Goal: Task Accomplishment & Management: Complete application form

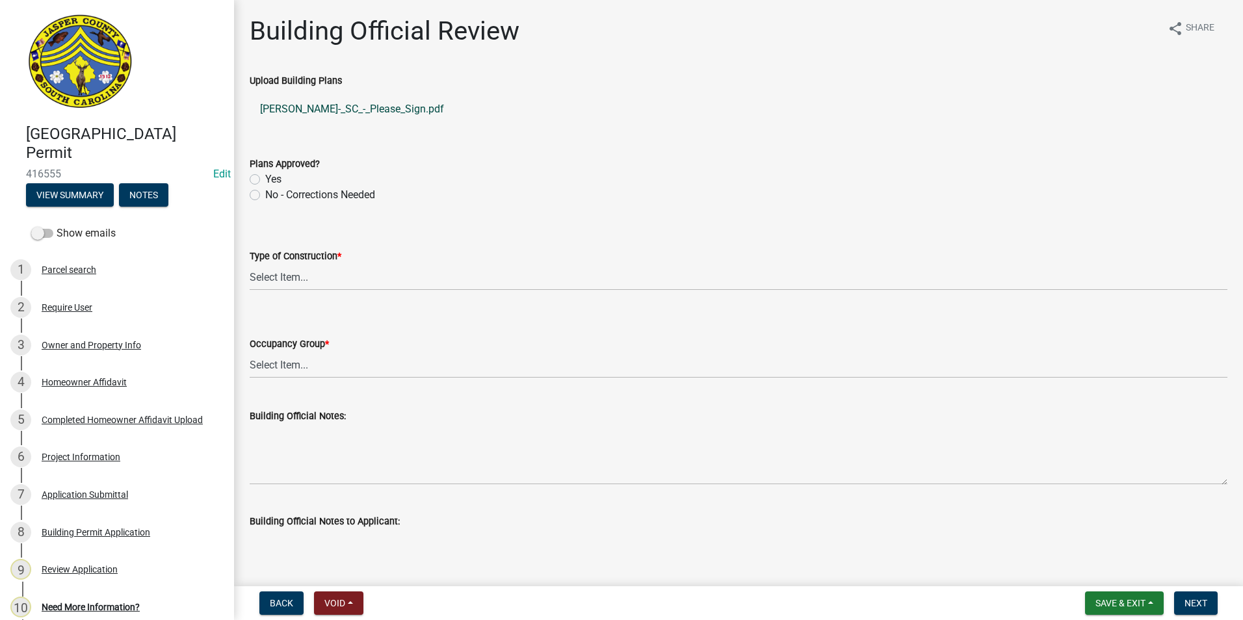
click at [371, 111] on link "Sean_Seick_-_SC_-_Please_Sign.pdf" at bounding box center [739, 109] width 978 height 31
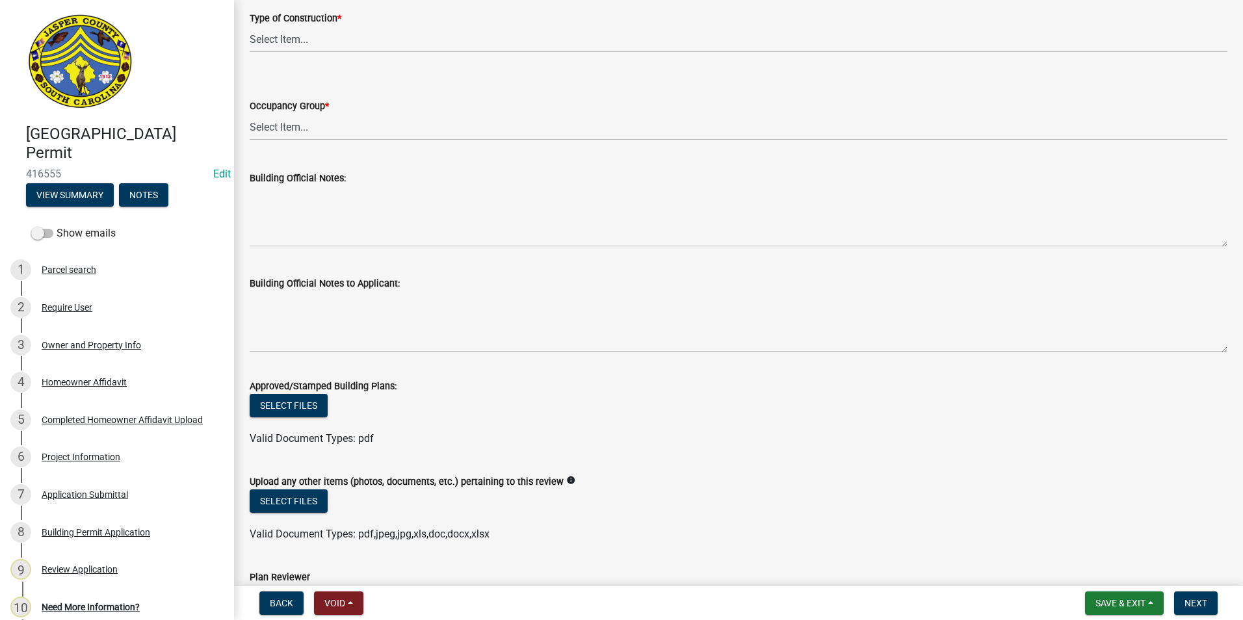
scroll to position [205, 0]
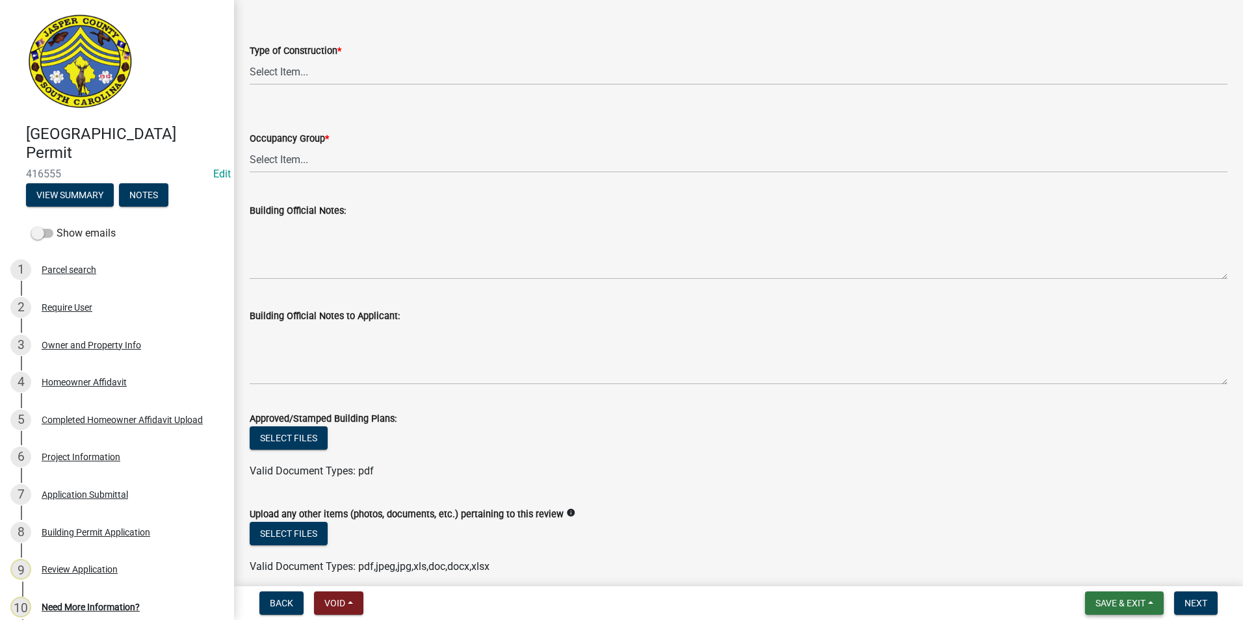
click at [1100, 605] on span "Save & Exit" at bounding box center [1120, 603] width 50 height 10
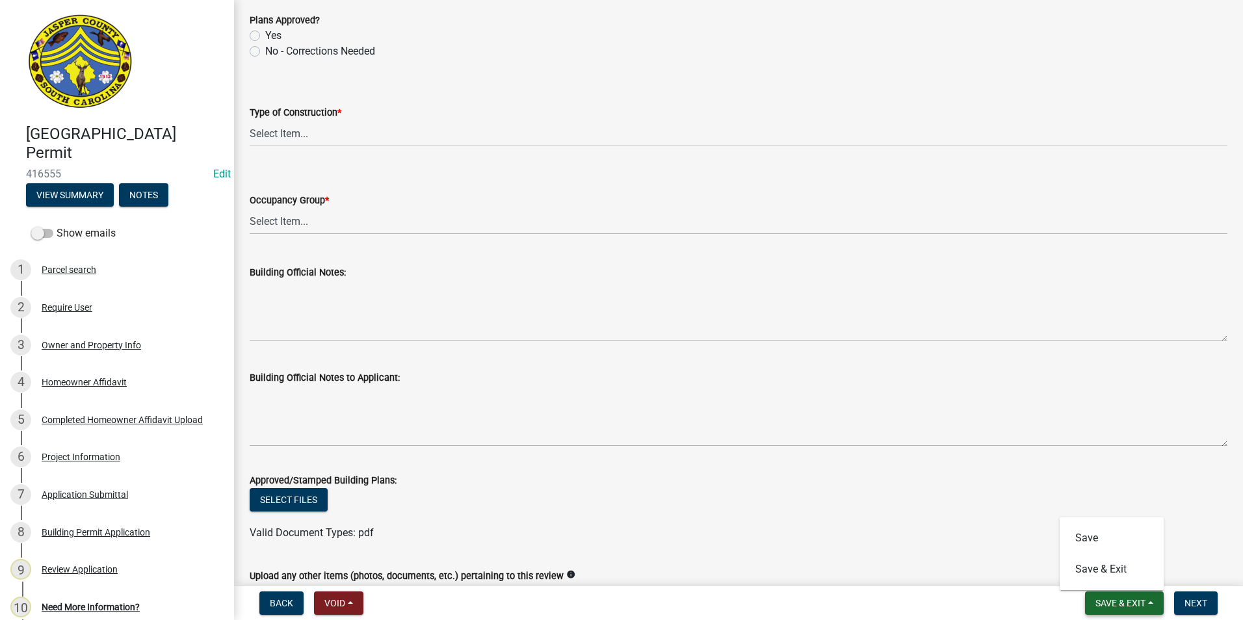
scroll to position [0, 0]
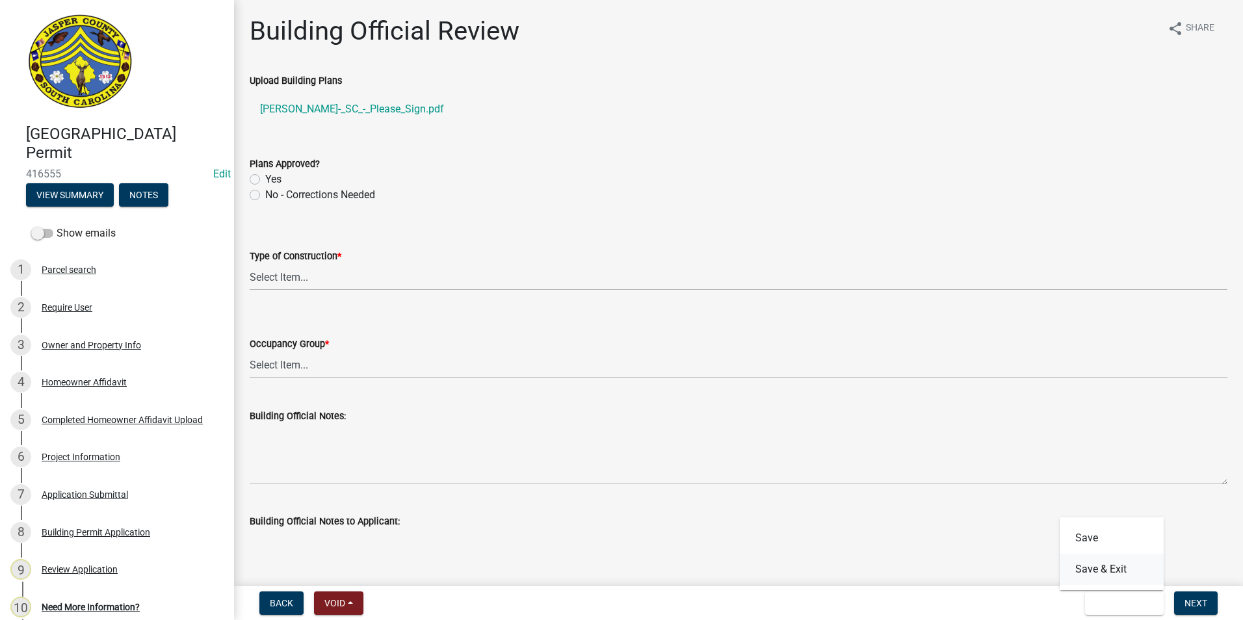
click at [1098, 571] on button "Save & Exit" at bounding box center [1111, 569] width 104 height 31
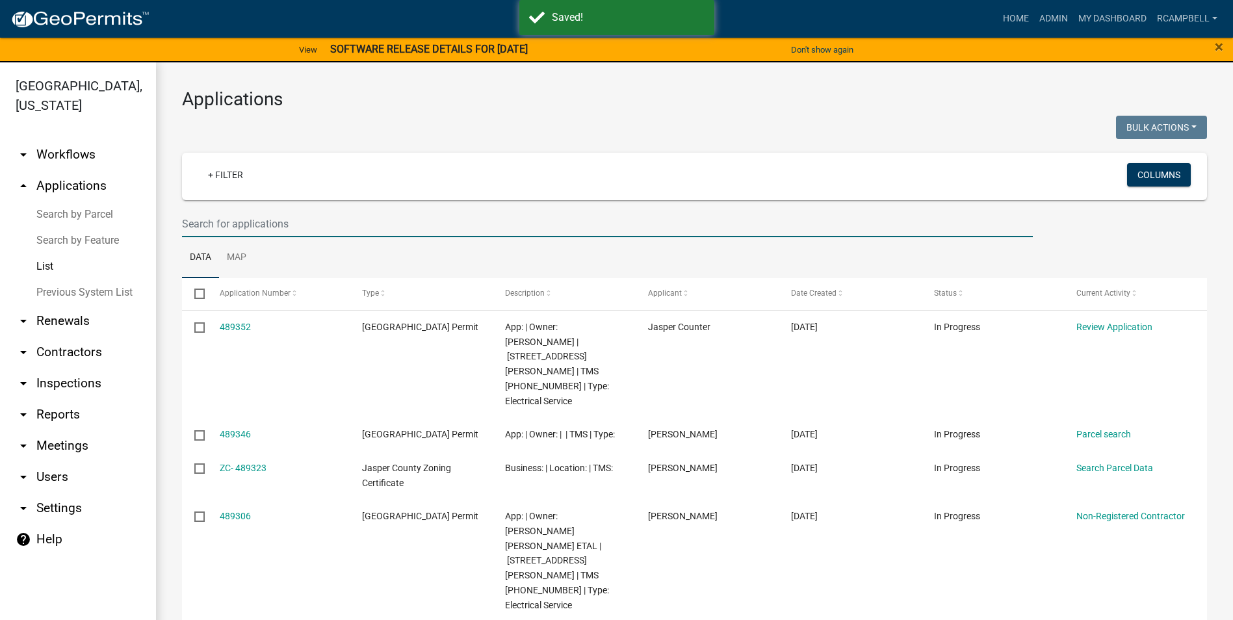
click at [204, 220] on input "text" at bounding box center [607, 224] width 851 height 27
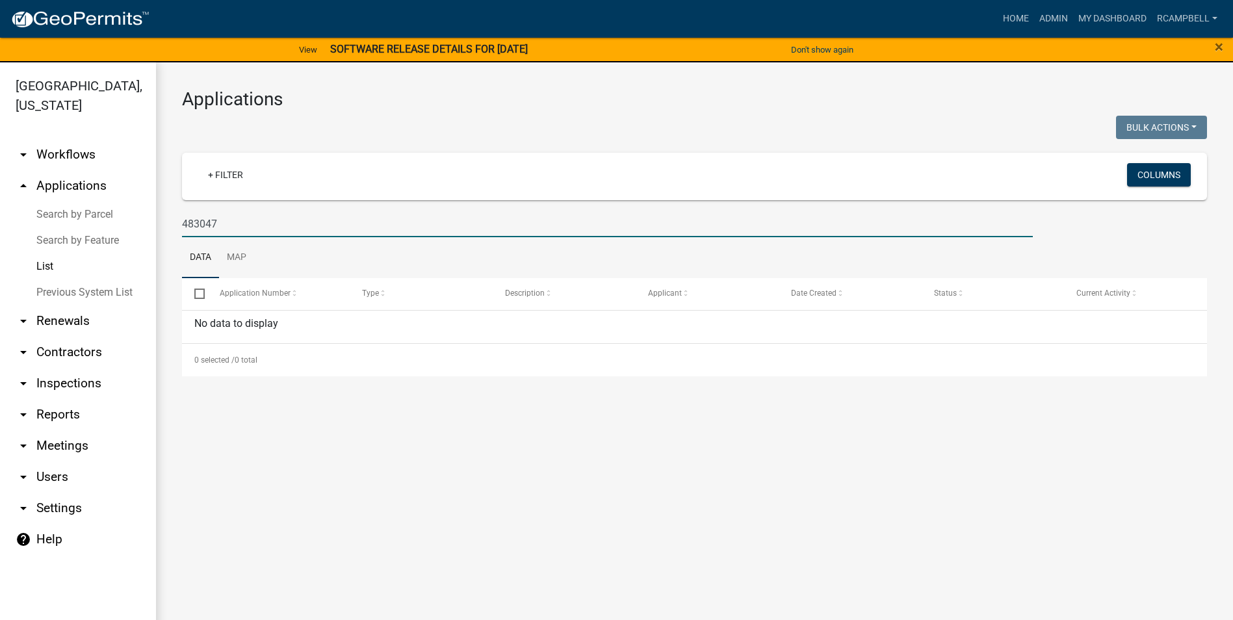
click at [253, 224] on input "483047" at bounding box center [607, 224] width 851 height 27
type input "4"
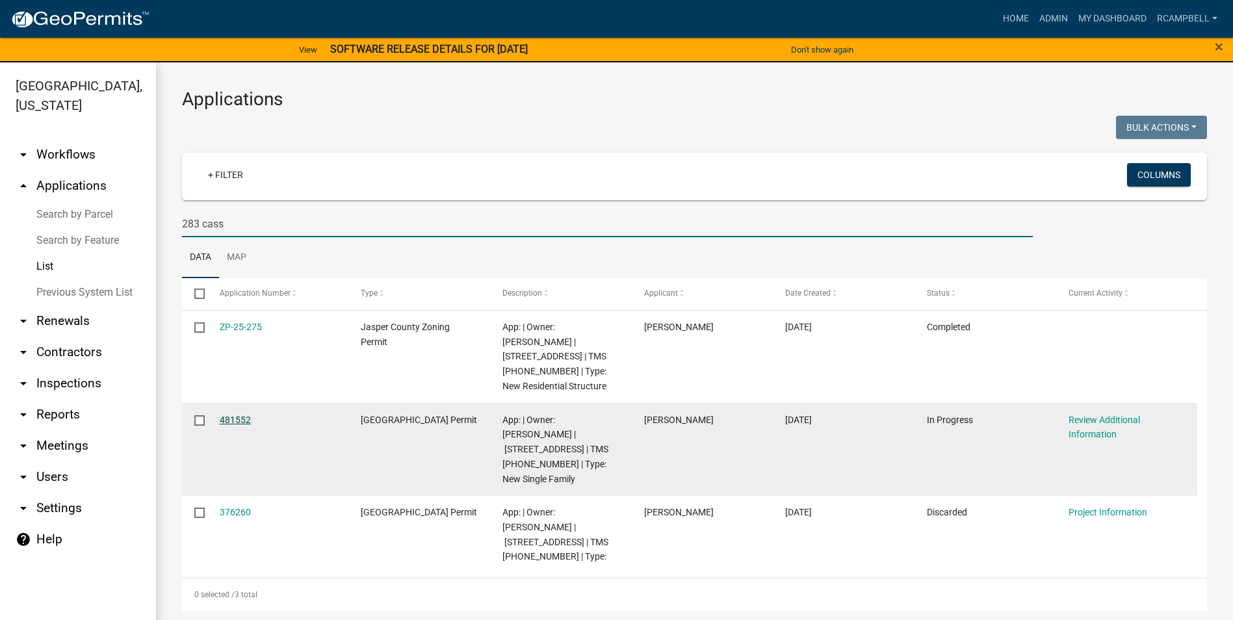
type input "283 cass"
click at [238, 419] on link "481552" at bounding box center [235, 420] width 31 height 10
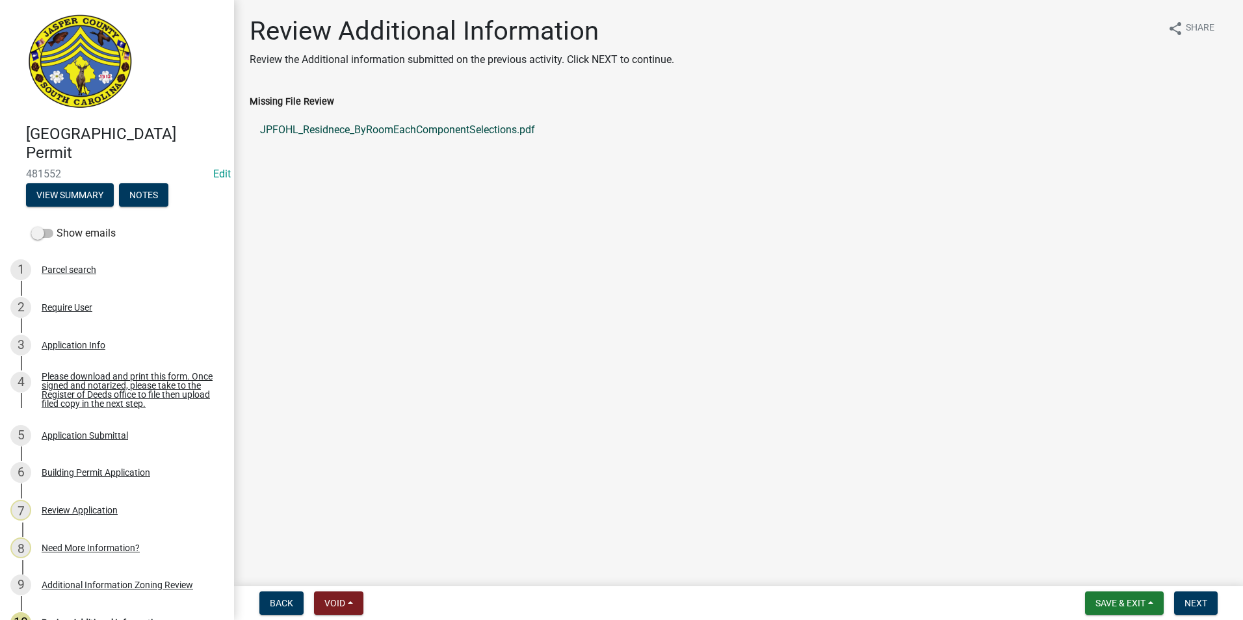
click at [317, 130] on link "JPFOHL_Residnece_ByRoomEachComponentSelections.pdf" at bounding box center [739, 129] width 978 height 31
click at [70, 341] on div "Application Info" at bounding box center [74, 345] width 64 height 9
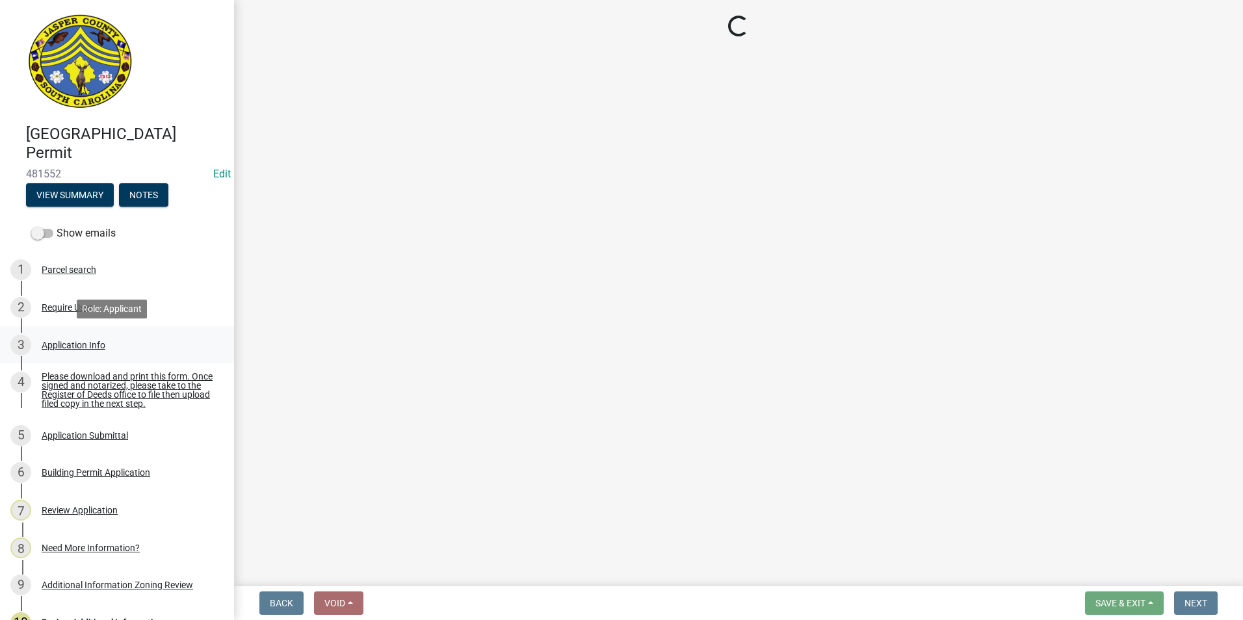
select select "42590599-3c97-479d-b3e9-fbeca9af4fb5"
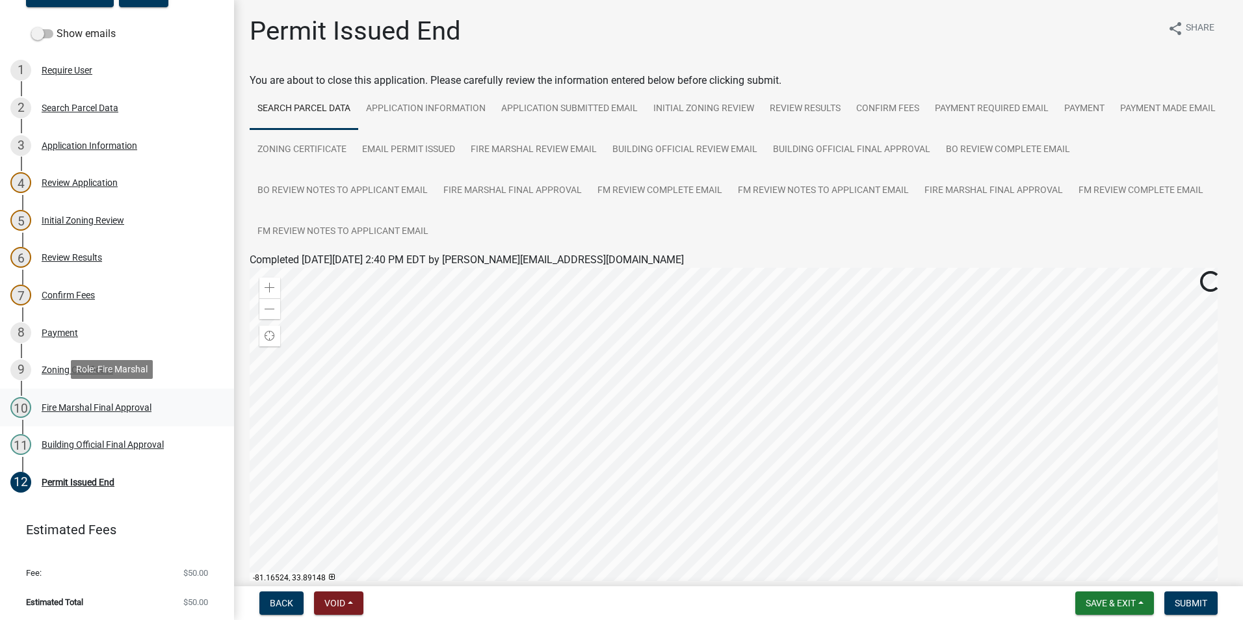
scroll to position [201, 0]
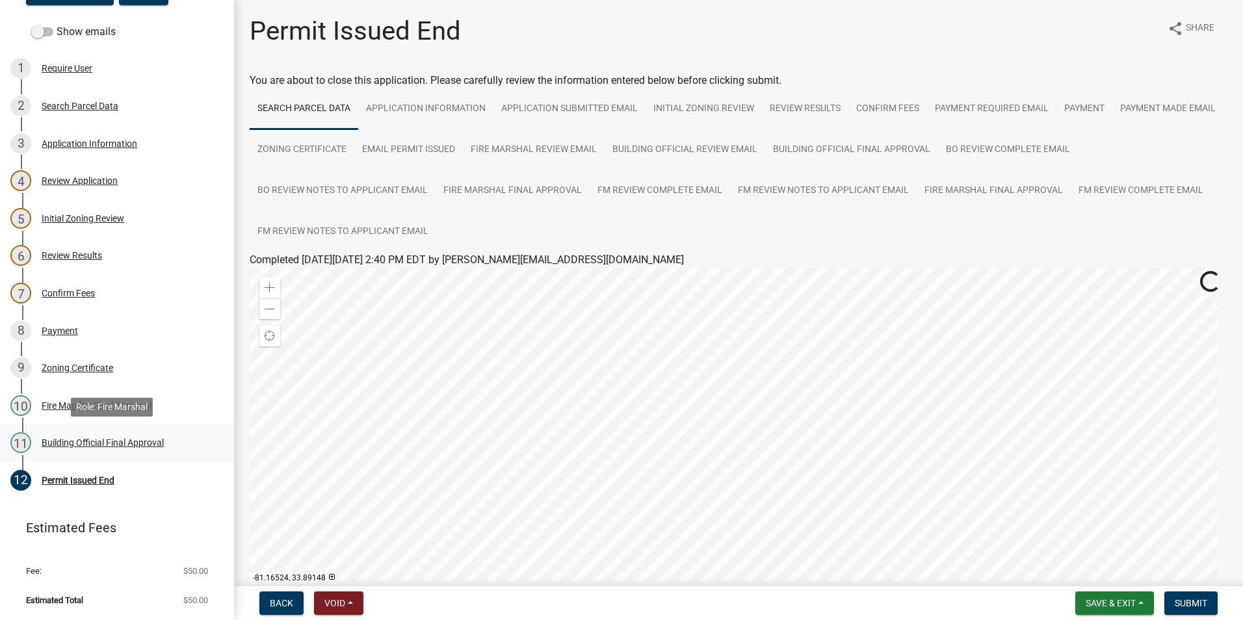
click at [112, 445] on div "Building Official Final Approval" at bounding box center [103, 442] width 122 height 9
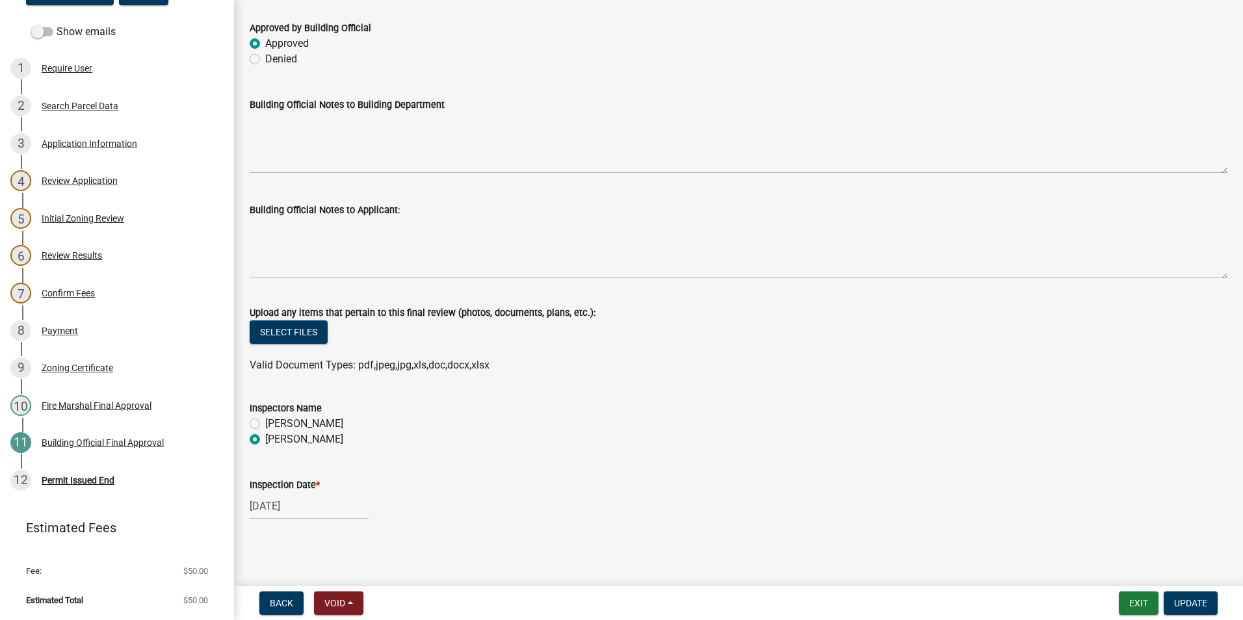
scroll to position [69, 0]
click at [1181, 602] on span "Update" at bounding box center [1190, 603] width 33 height 10
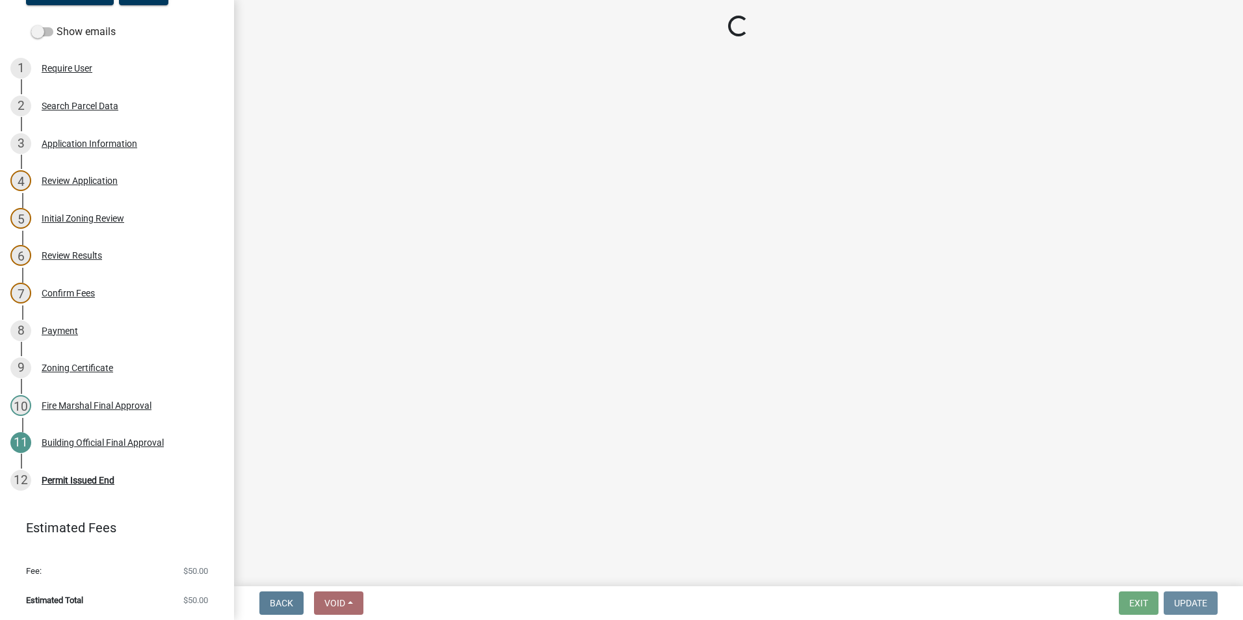
scroll to position [0, 0]
click at [90, 480] on div "Permit Issued End" at bounding box center [78, 480] width 73 height 9
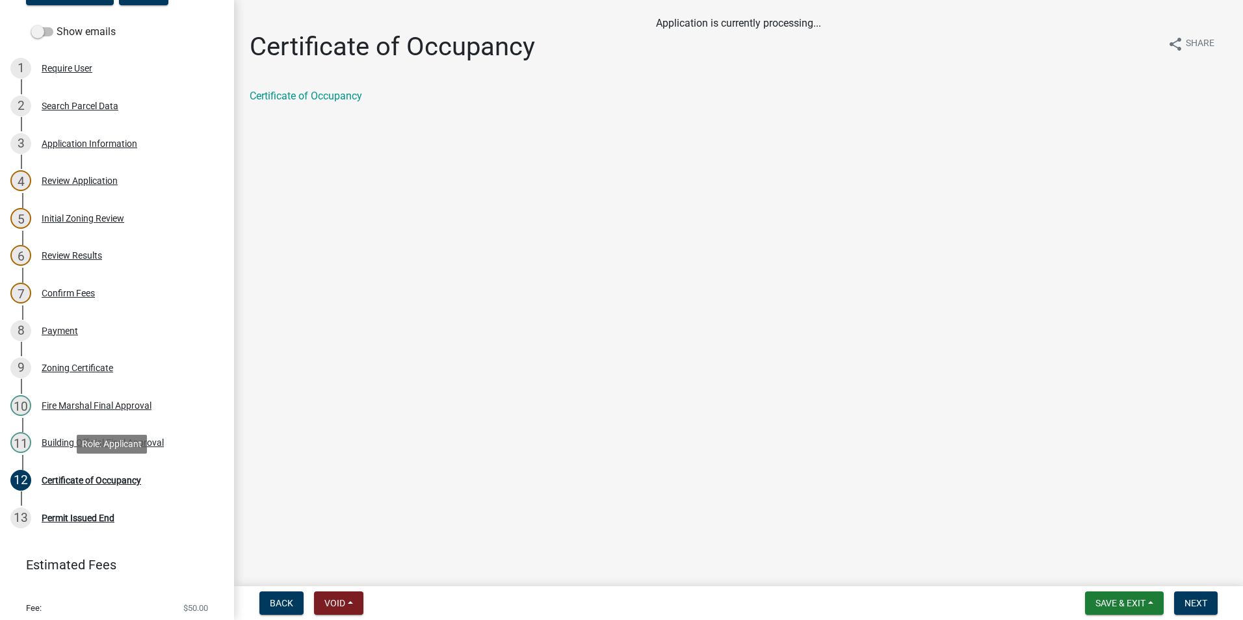
click at [93, 478] on div "Certificate of Occupancy" at bounding box center [91, 480] width 99 height 9
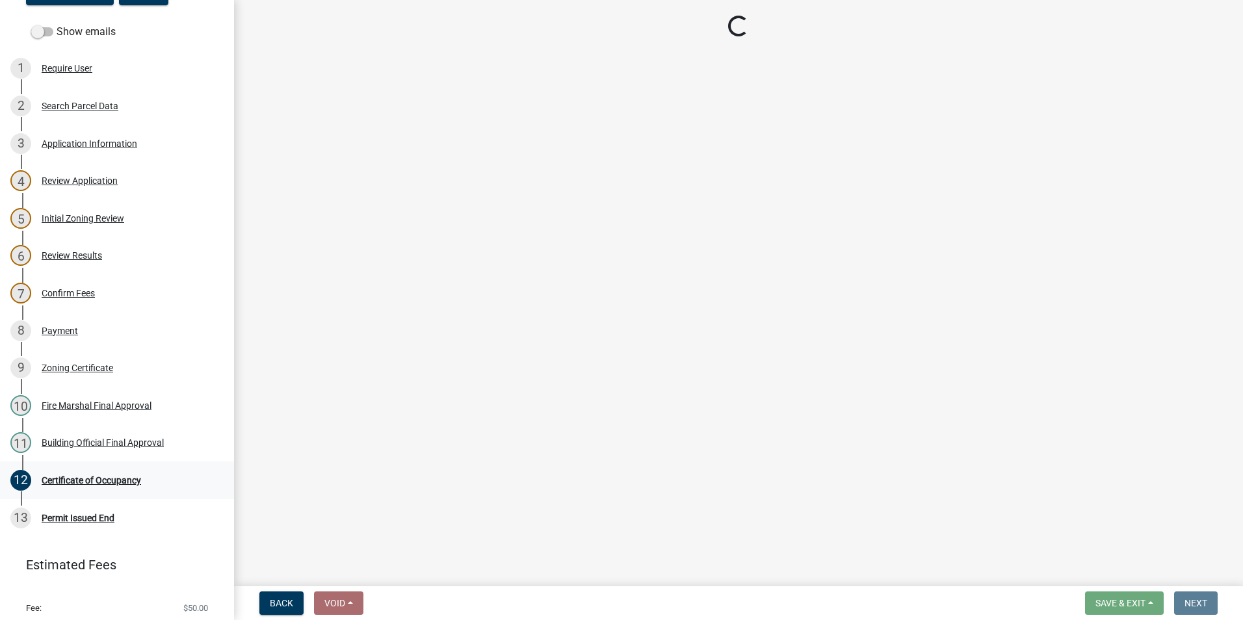
click at [94, 481] on div "Certificate of Occupancy" at bounding box center [91, 480] width 99 height 9
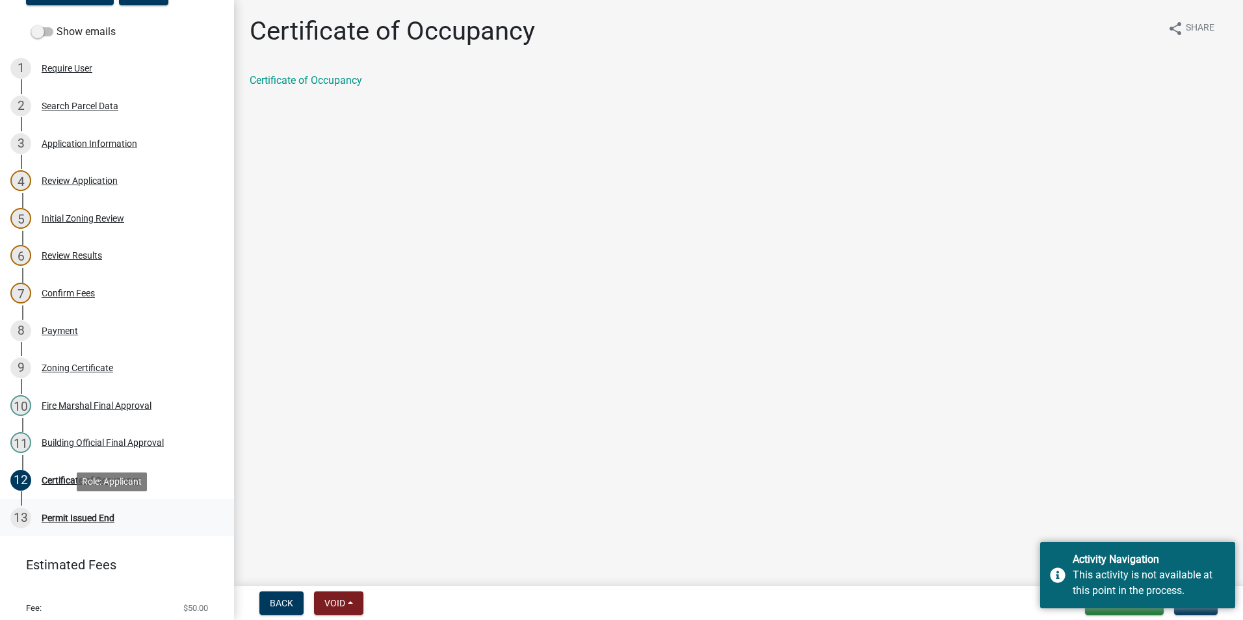
click at [55, 515] on div "Permit Issued End" at bounding box center [78, 517] width 73 height 9
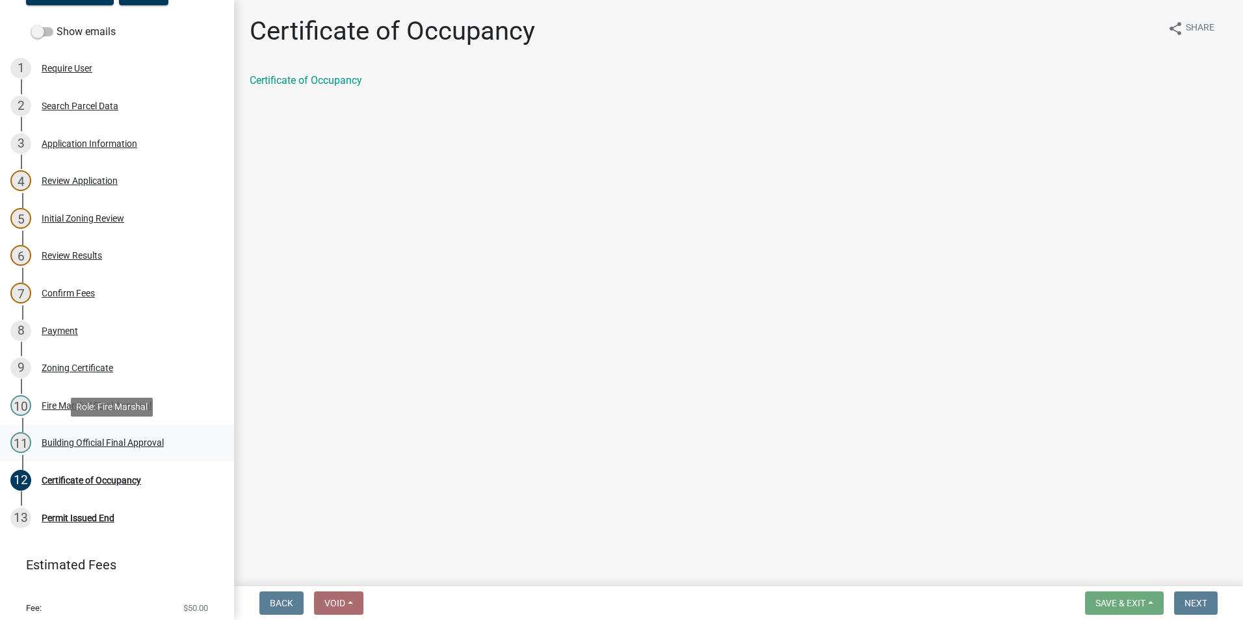
click at [49, 439] on div "Building Official Final Approval" at bounding box center [103, 442] width 122 height 9
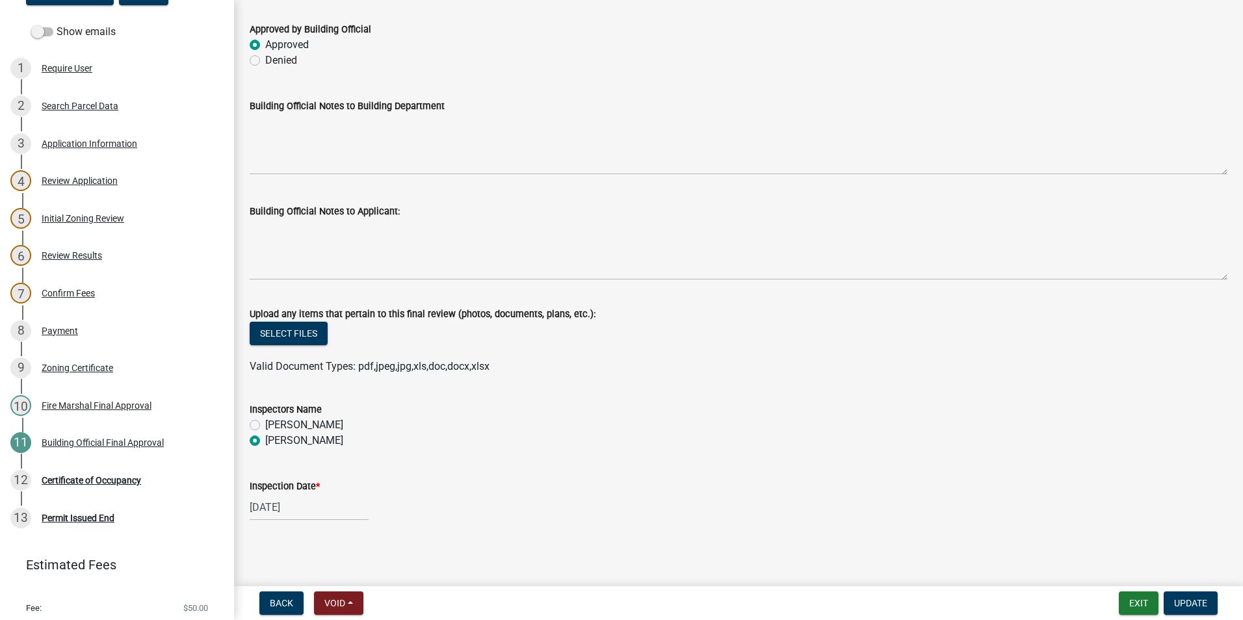
scroll to position [69, 0]
click at [1189, 606] on span "Update" at bounding box center [1190, 603] width 33 height 10
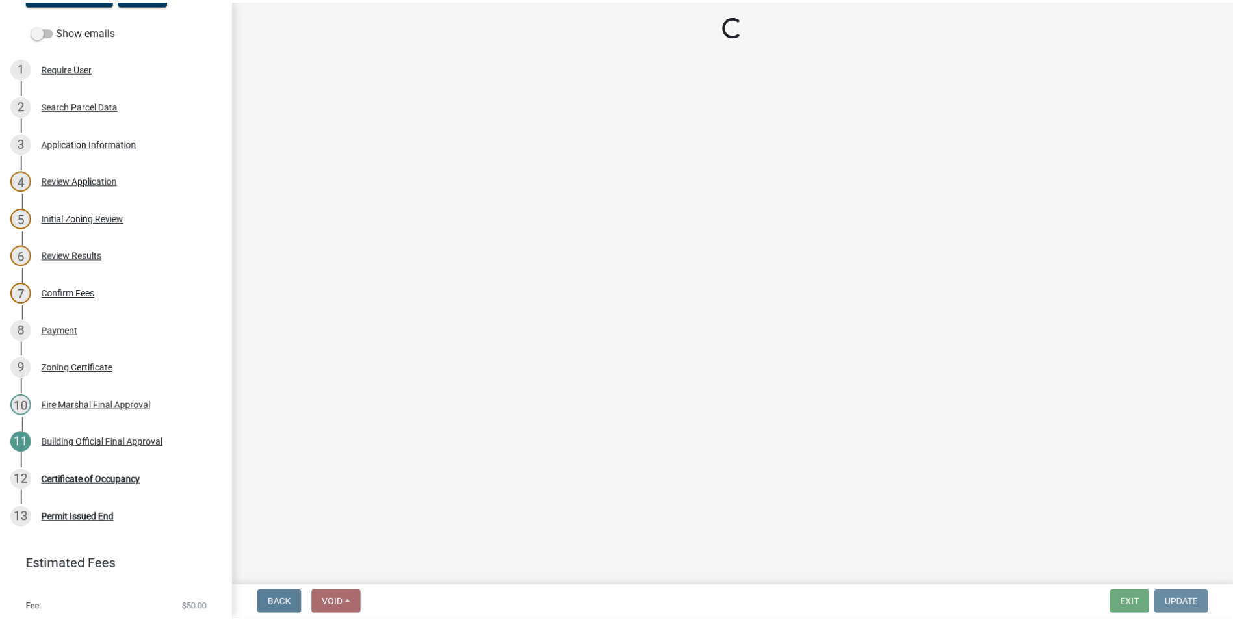
scroll to position [0, 0]
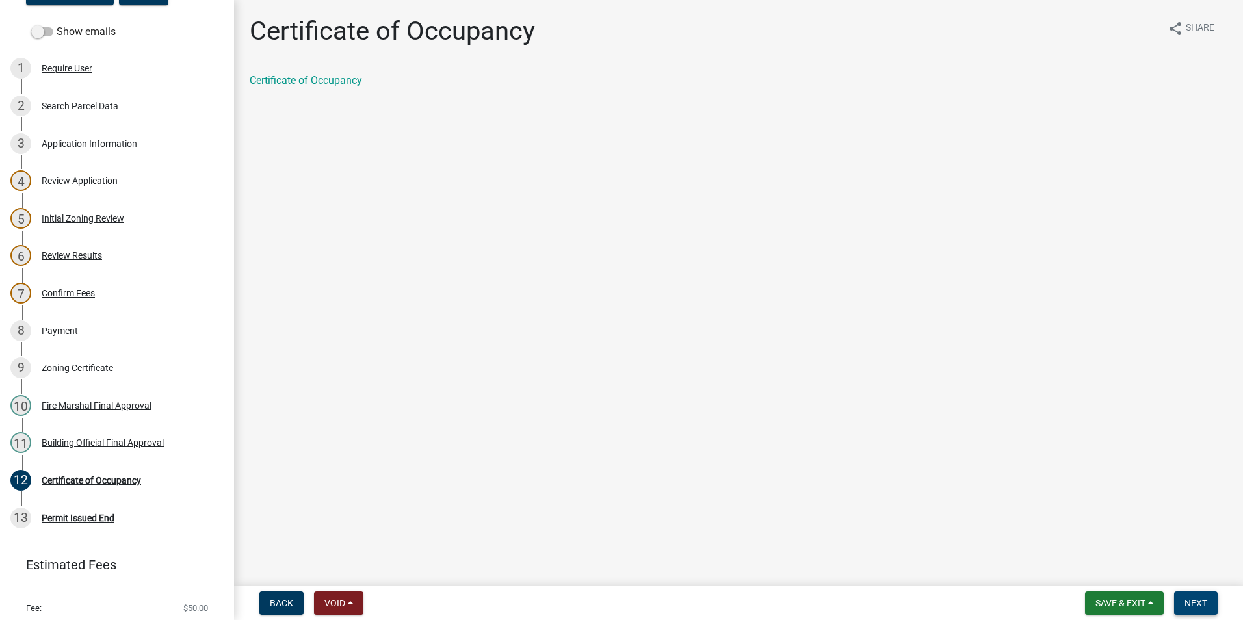
click at [1192, 603] on span "Next" at bounding box center [1195, 603] width 23 height 10
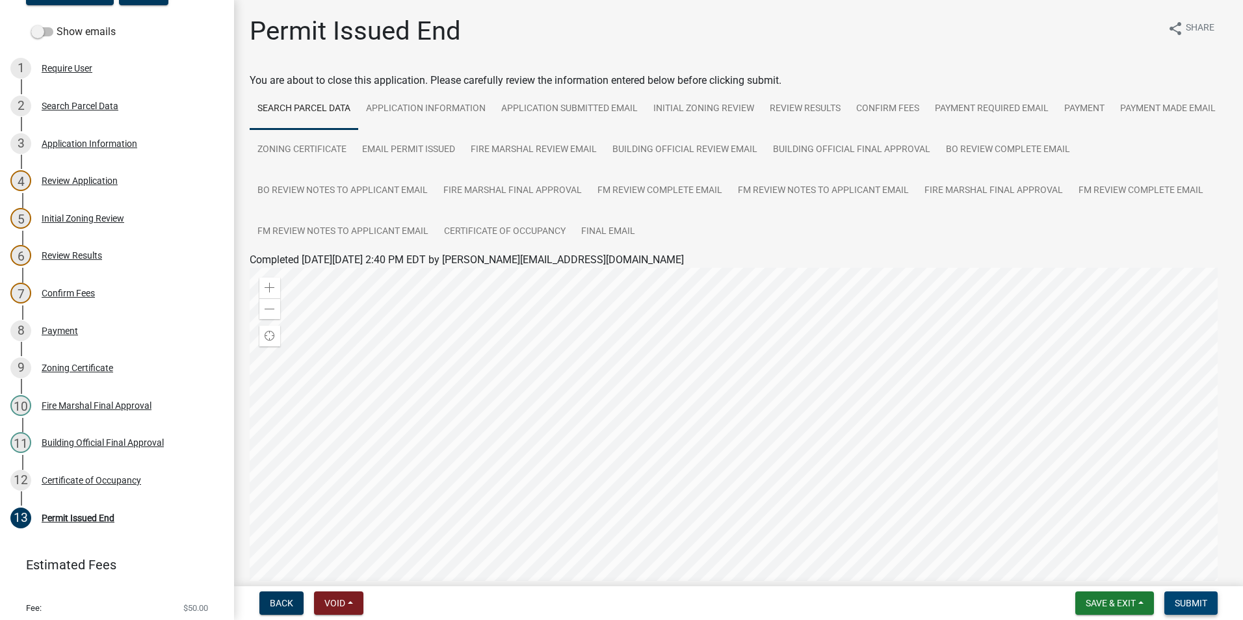
click at [1192, 603] on span "Submit" at bounding box center [1191, 603] width 32 height 10
